Goal: Task Accomplishment & Management: Manage account settings

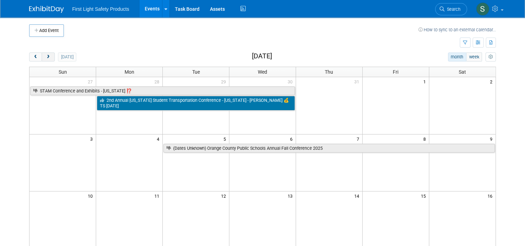
click at [46, 56] on button "next" at bounding box center [48, 56] width 13 height 9
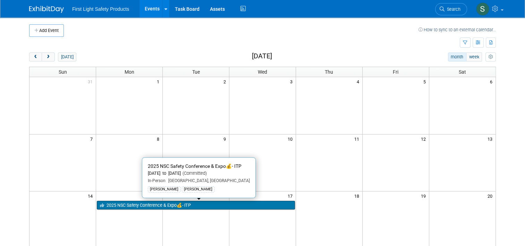
click at [137, 205] on link "2025 NSC Safety Conference & Expo💰- ITP" at bounding box center [196, 205] width 198 height 9
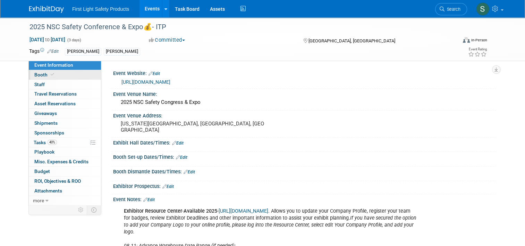
click at [42, 75] on span "Booth" at bounding box center [44, 75] width 21 height 6
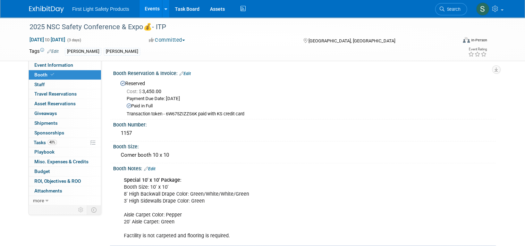
click at [149, 166] on link "Edit" at bounding box center [149, 168] width 11 height 5
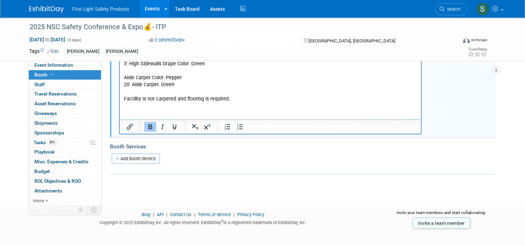
scroll to position [140, 0]
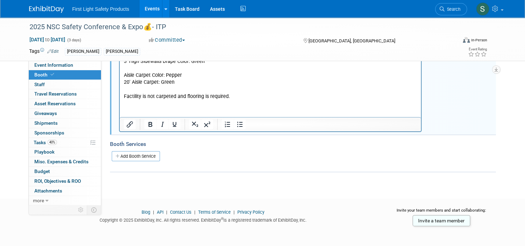
click at [203, 100] on html "Special 10' x 10' Package: Booth Size: 10' x 10' 8' High Backwall Drape Color: …" at bounding box center [270, 67] width 301 height 66
click at [274, 96] on p "Special 10' x 10' Package: Booth Size: 10' x 10' 8' High Backwall Drape Color: …" at bounding box center [270, 68] width 293 height 63
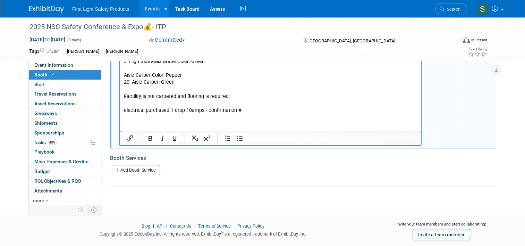
click at [266, 112] on p "electrical purchased 1 drop 10amps - confirmation #" at bounding box center [270, 110] width 293 height 7
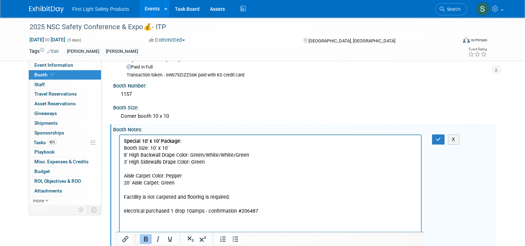
scroll to position [35, 0]
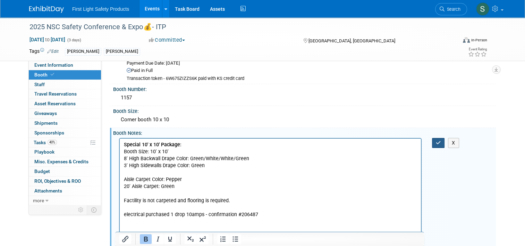
click at [441, 140] on icon "button" at bounding box center [438, 142] width 5 height 5
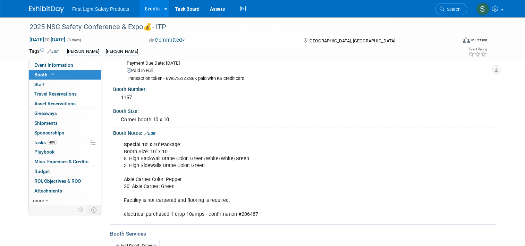
click at [151, 133] on link "Edit" at bounding box center [149, 133] width 11 height 5
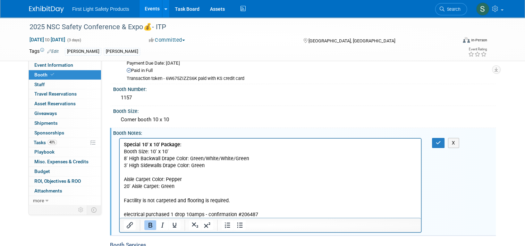
scroll to position [0, 0]
click at [267, 216] on p "Special 10' x 10' Package: Booth Size: 10' x 10' 8' High Backwall Drape Color: …" at bounding box center [270, 179] width 293 height 77
click at [438, 138] on button "button" at bounding box center [438, 143] width 13 height 10
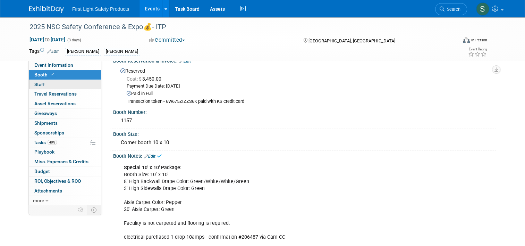
scroll to position [1, 0]
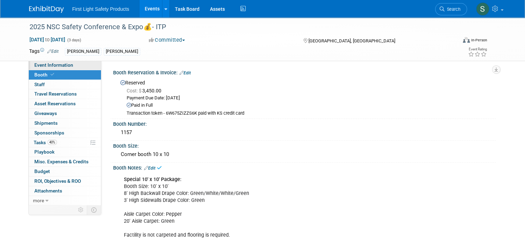
click at [51, 61] on link "Event Information" at bounding box center [65, 64] width 72 height 9
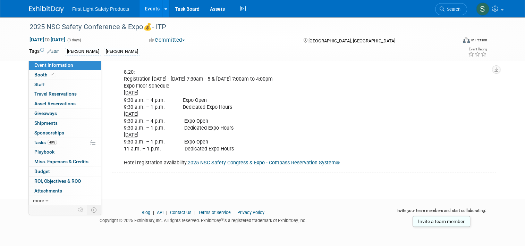
scroll to position [195, 0]
click at [38, 72] on span "Booth" at bounding box center [44, 75] width 21 height 6
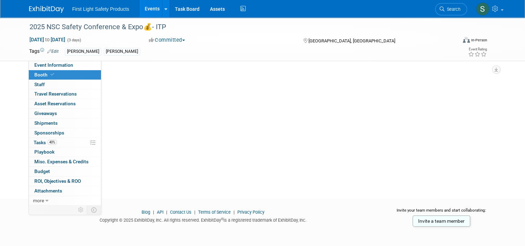
scroll to position [0, 0]
